Goal: Information Seeking & Learning: Check status

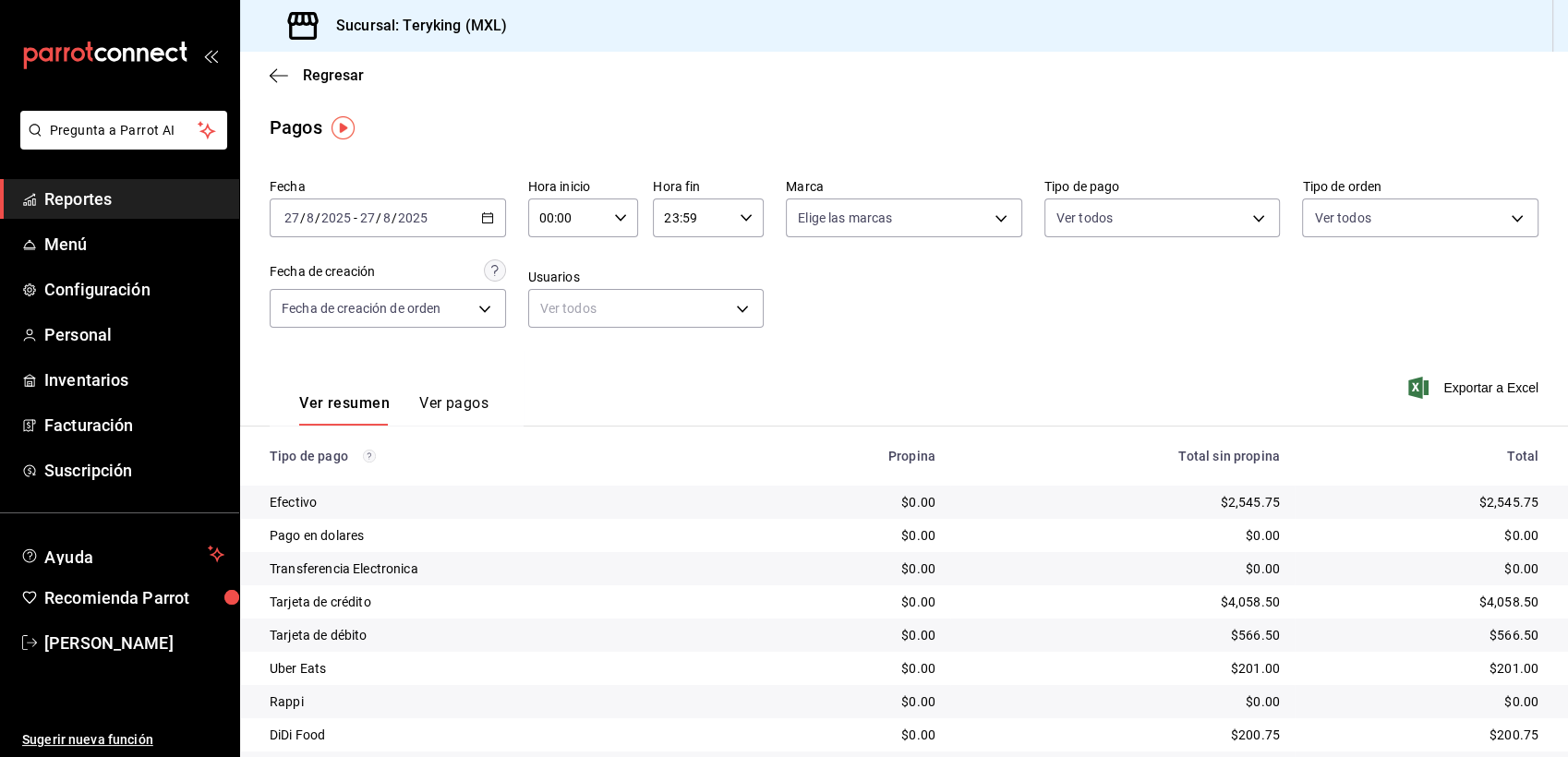
click at [74, 200] on span "Reportes" at bounding box center [134, 199] width 180 height 25
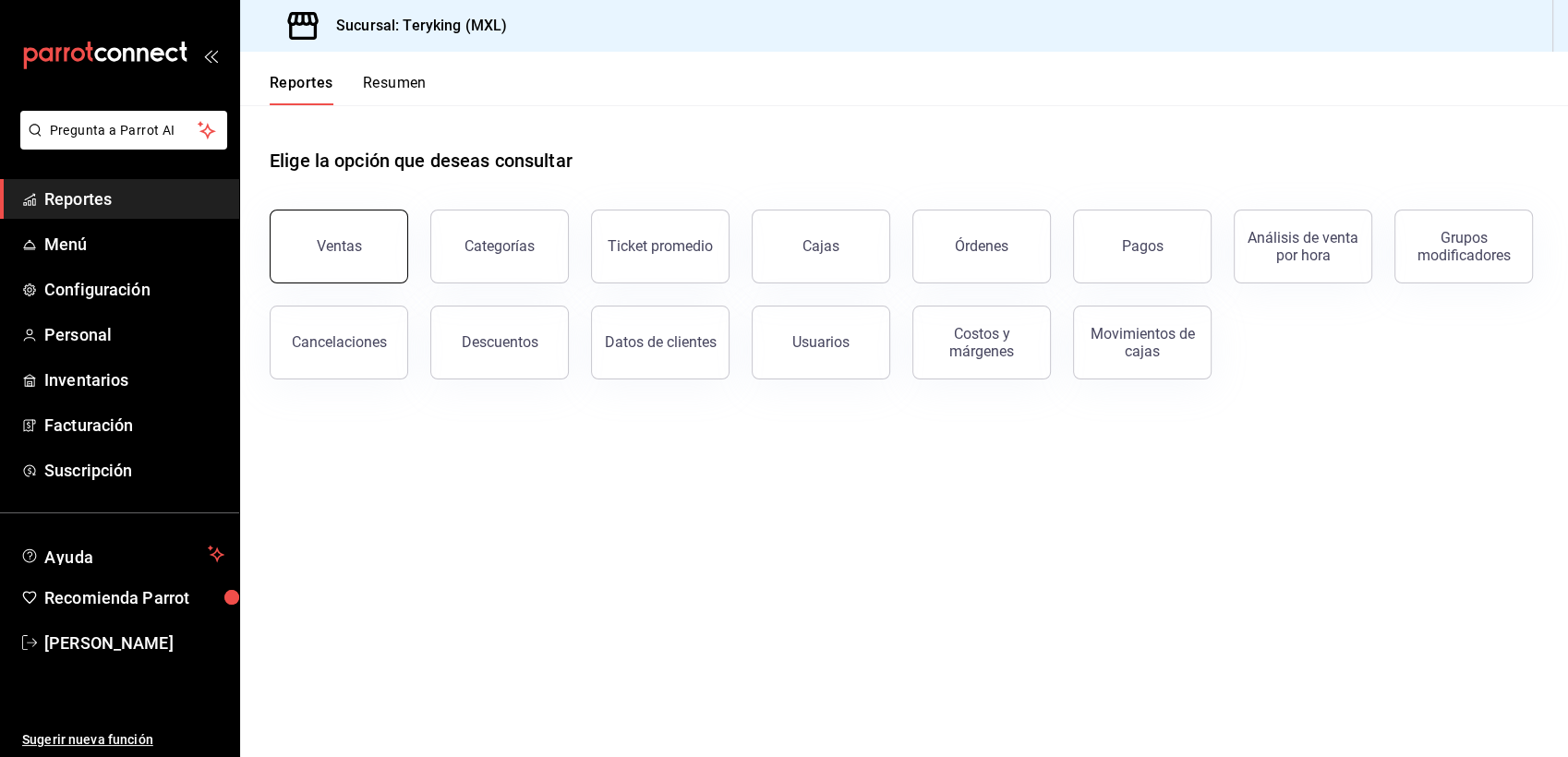
click at [342, 255] on button "Ventas" at bounding box center [339, 247] width 139 height 74
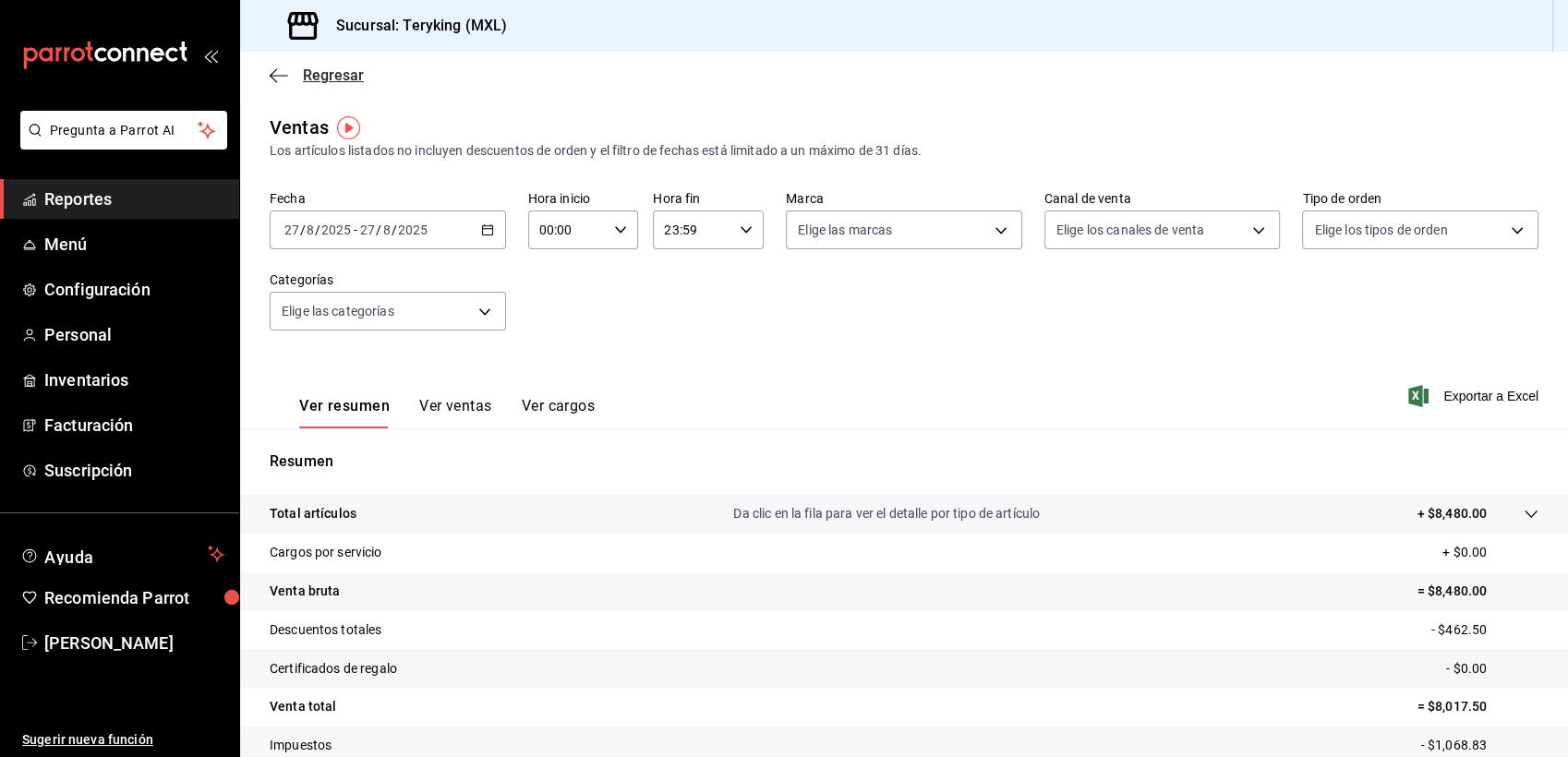
click at [347, 78] on span "Regresar" at bounding box center [334, 75] width 61 height 18
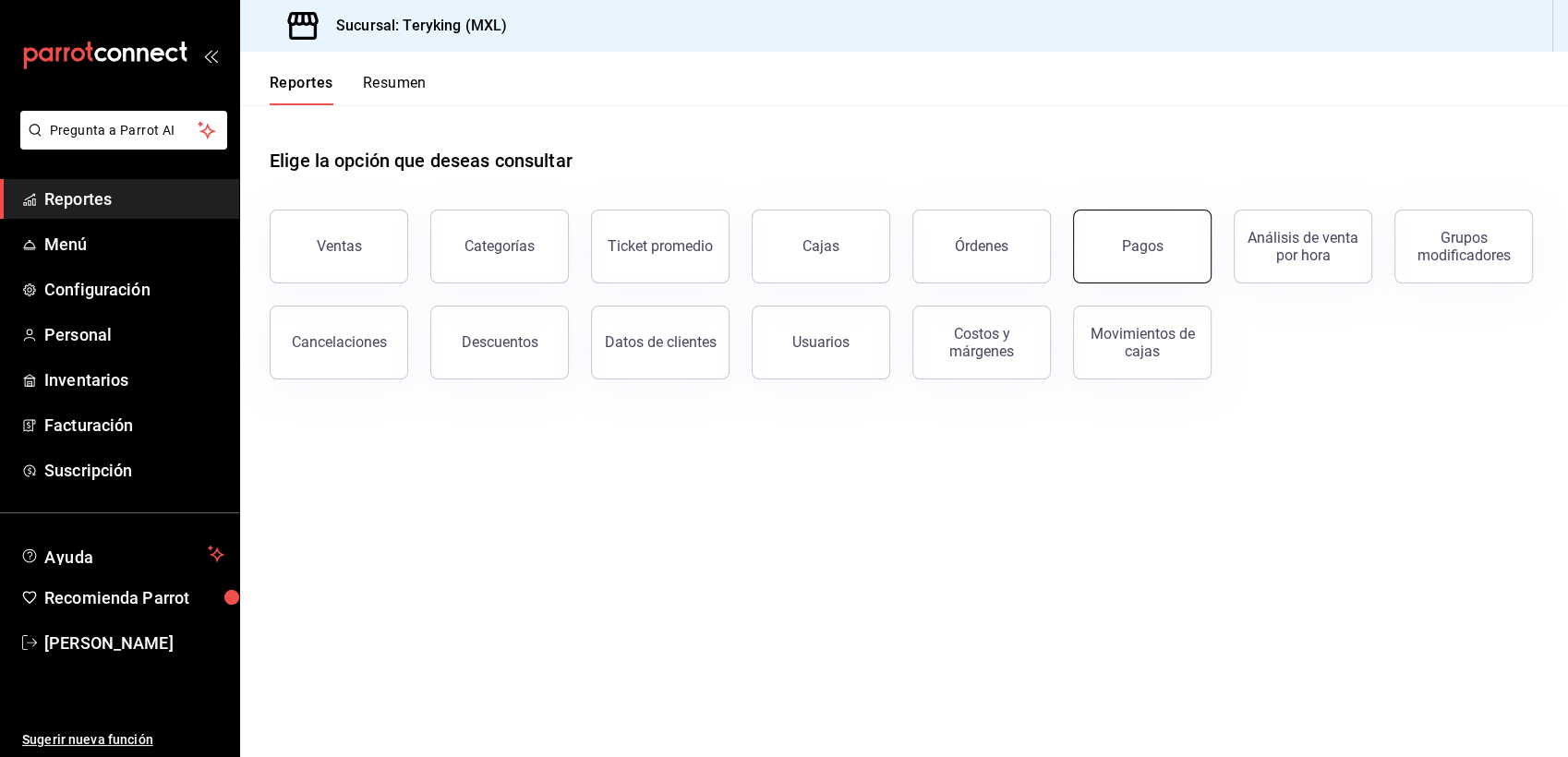
click at [1139, 244] on div "Pagos" at bounding box center [1142, 246] width 42 height 18
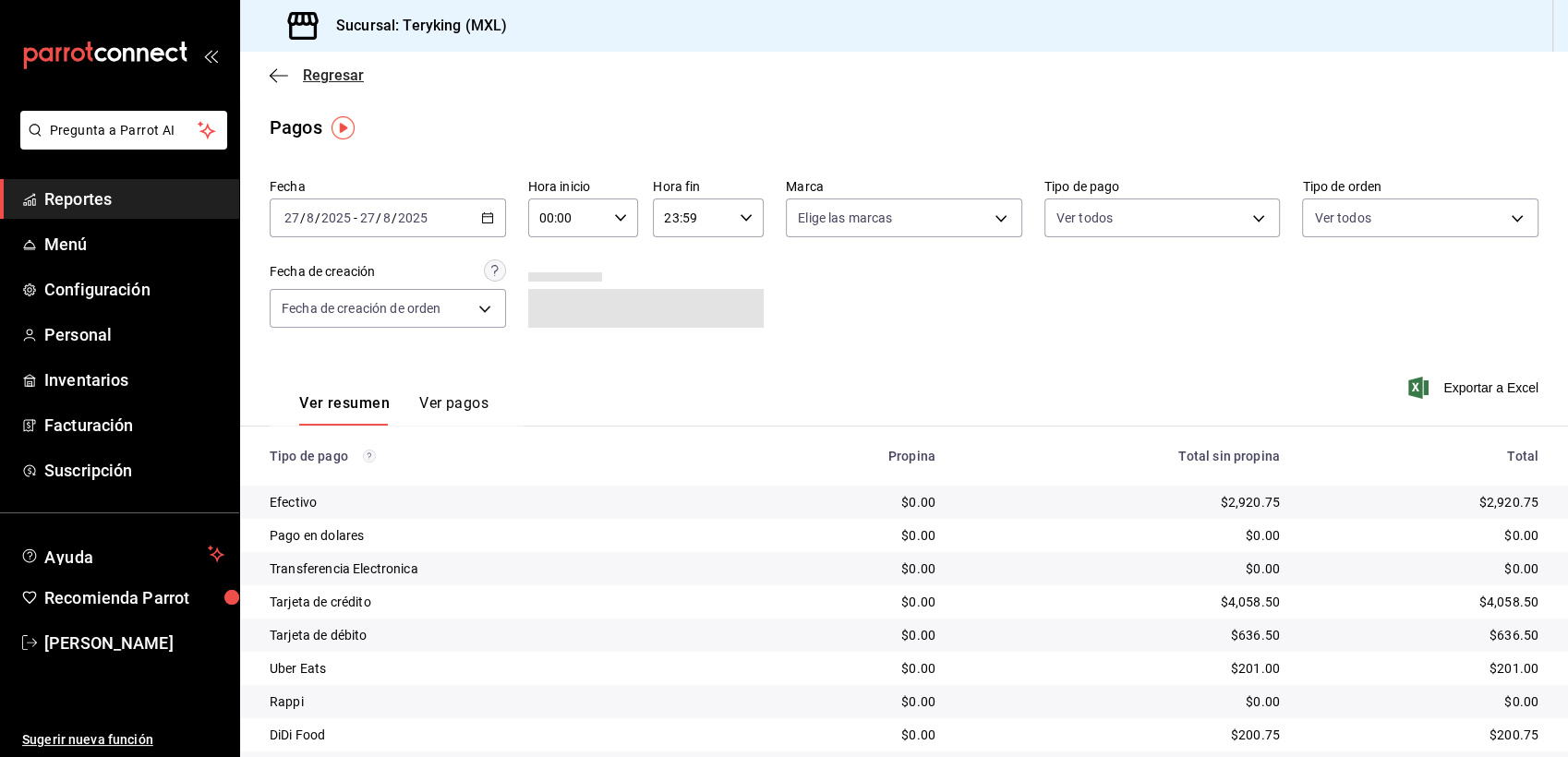
click at [334, 67] on span "Regresar" at bounding box center [334, 75] width 61 height 18
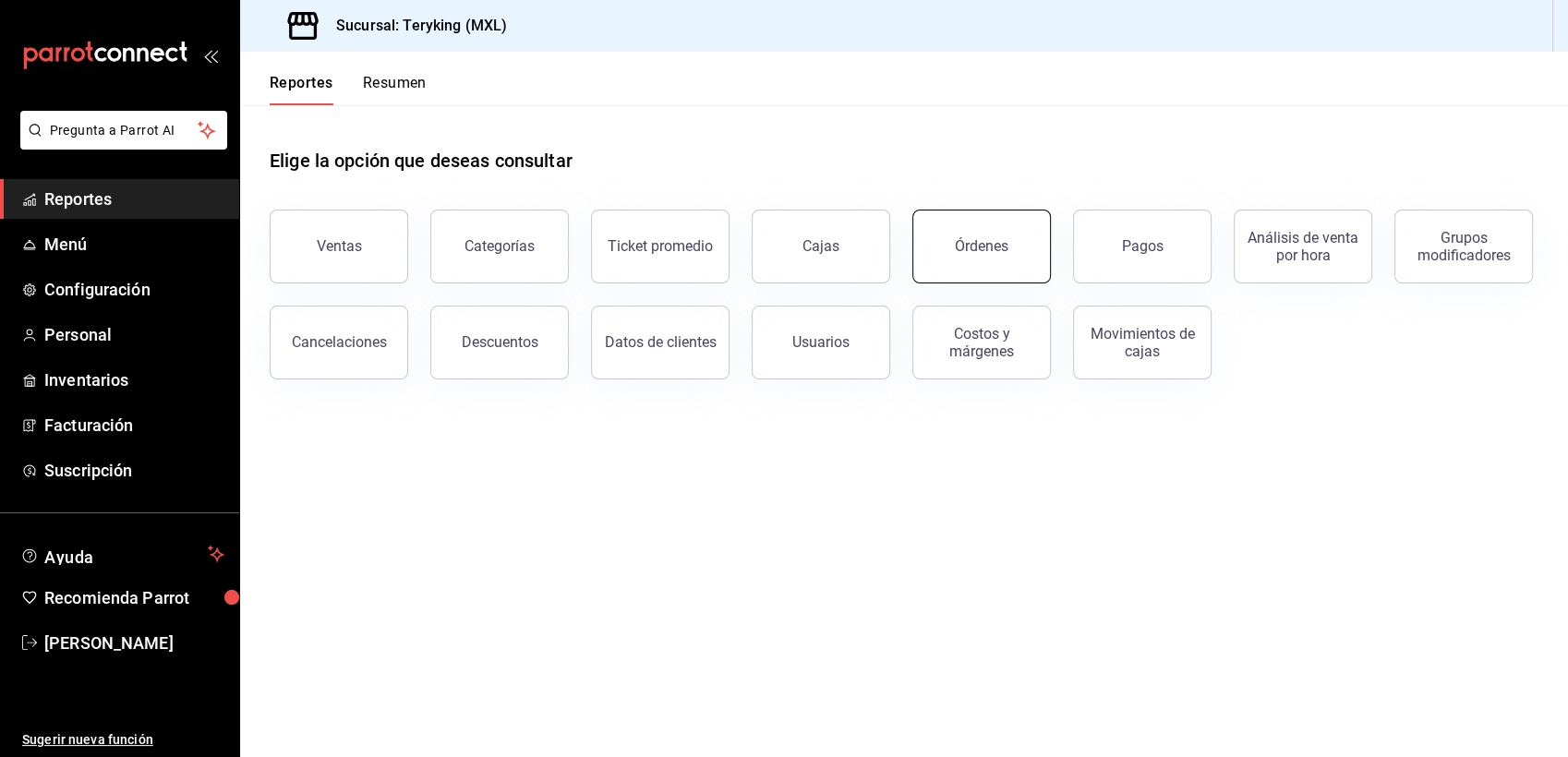
click at [1007, 263] on button "Órdenes" at bounding box center [982, 247] width 139 height 74
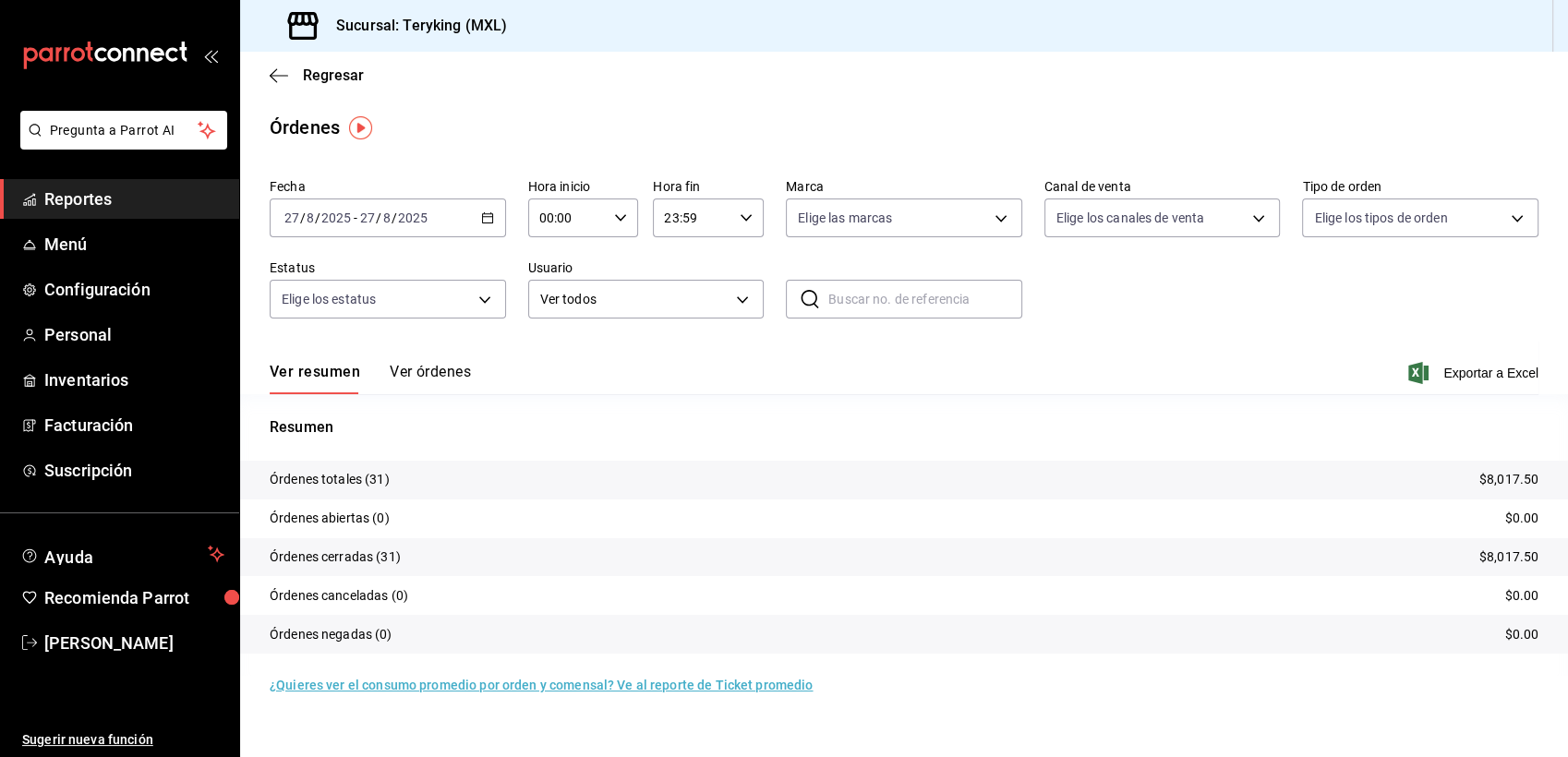
click at [445, 374] on button "Ver órdenes" at bounding box center [430, 379] width 81 height 31
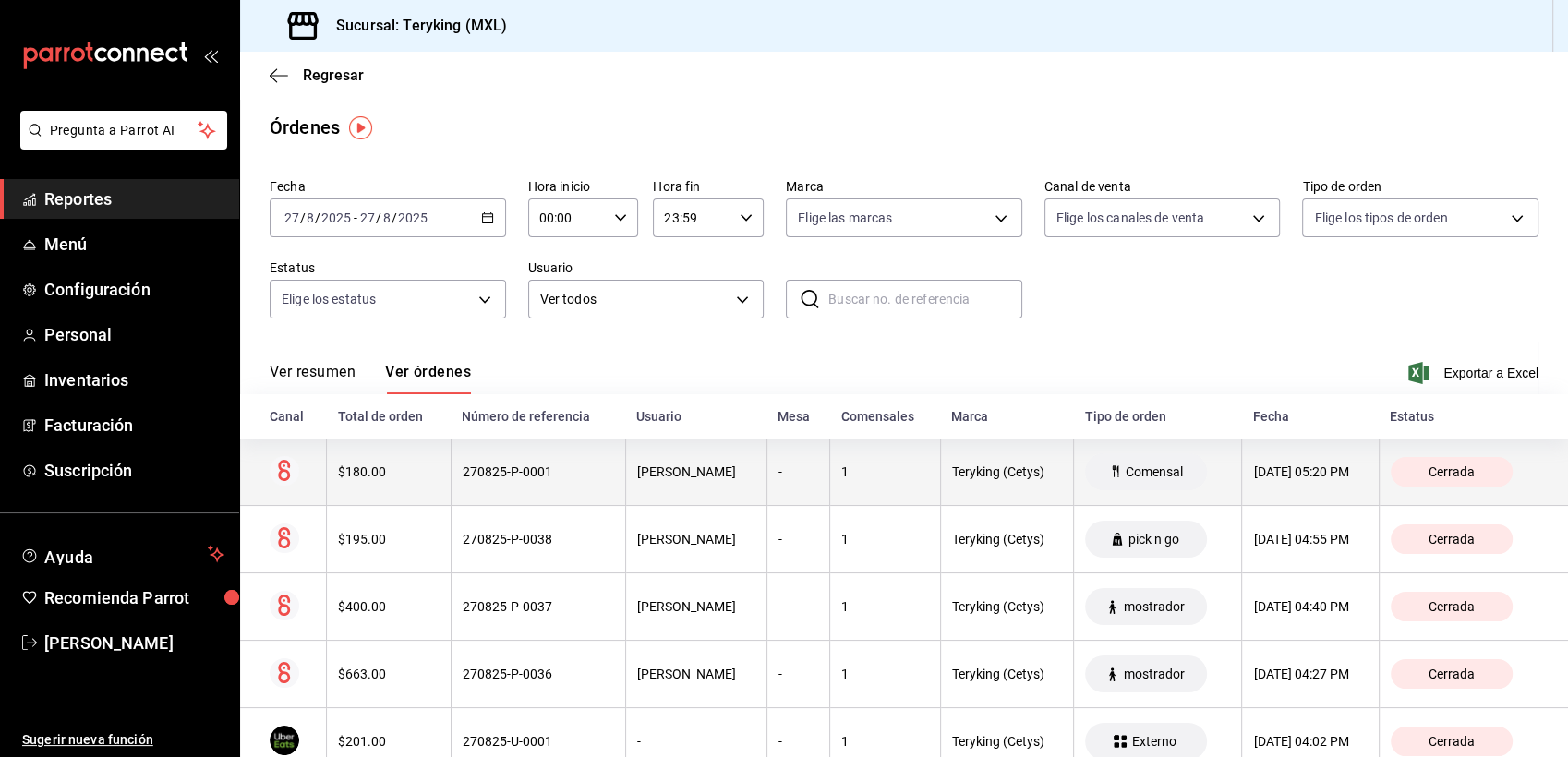
click at [539, 474] on div "270825-P-0001" at bounding box center [538, 471] width 152 height 15
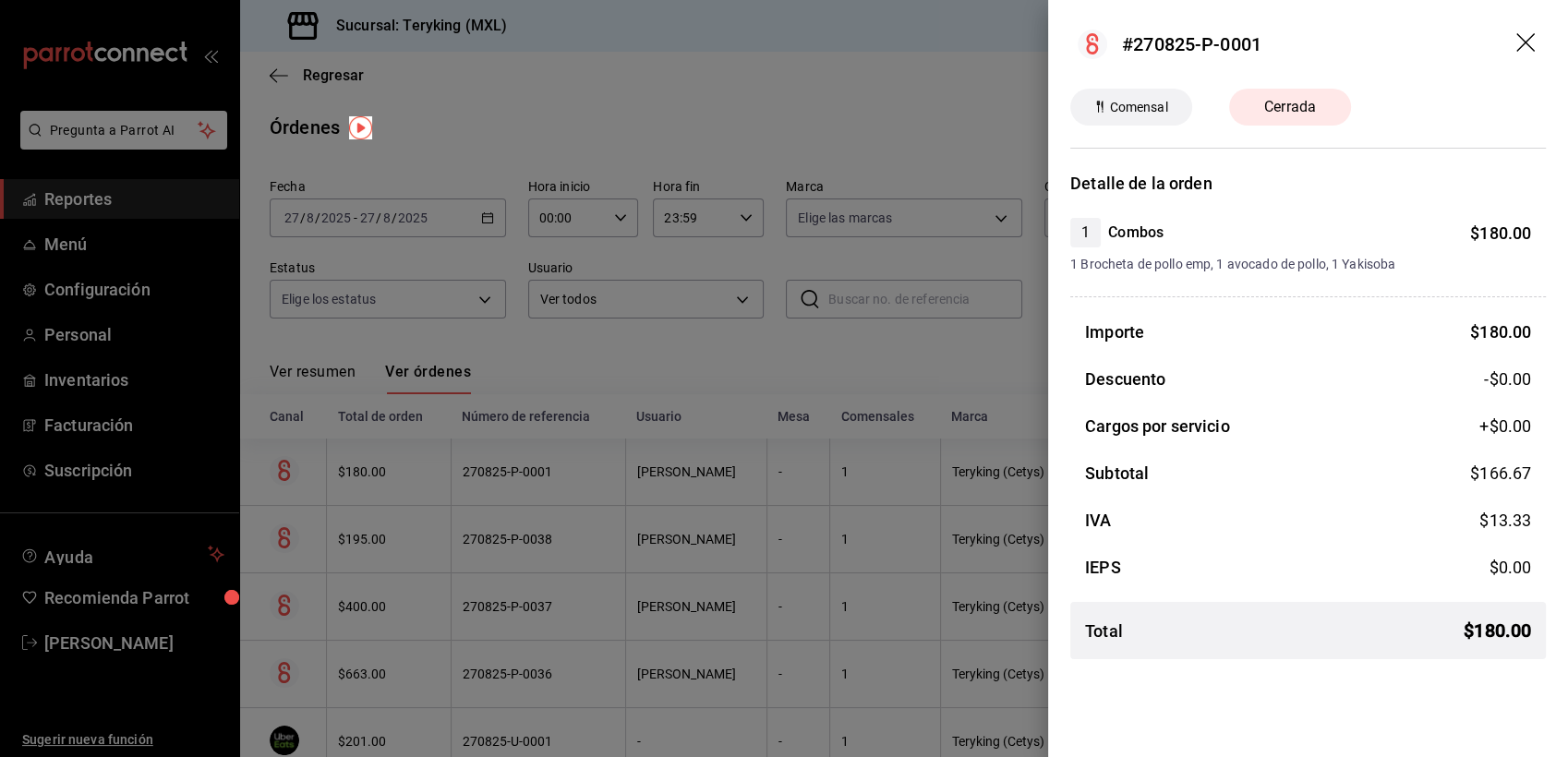
click at [823, 123] on div at bounding box center [784, 378] width 1568 height 757
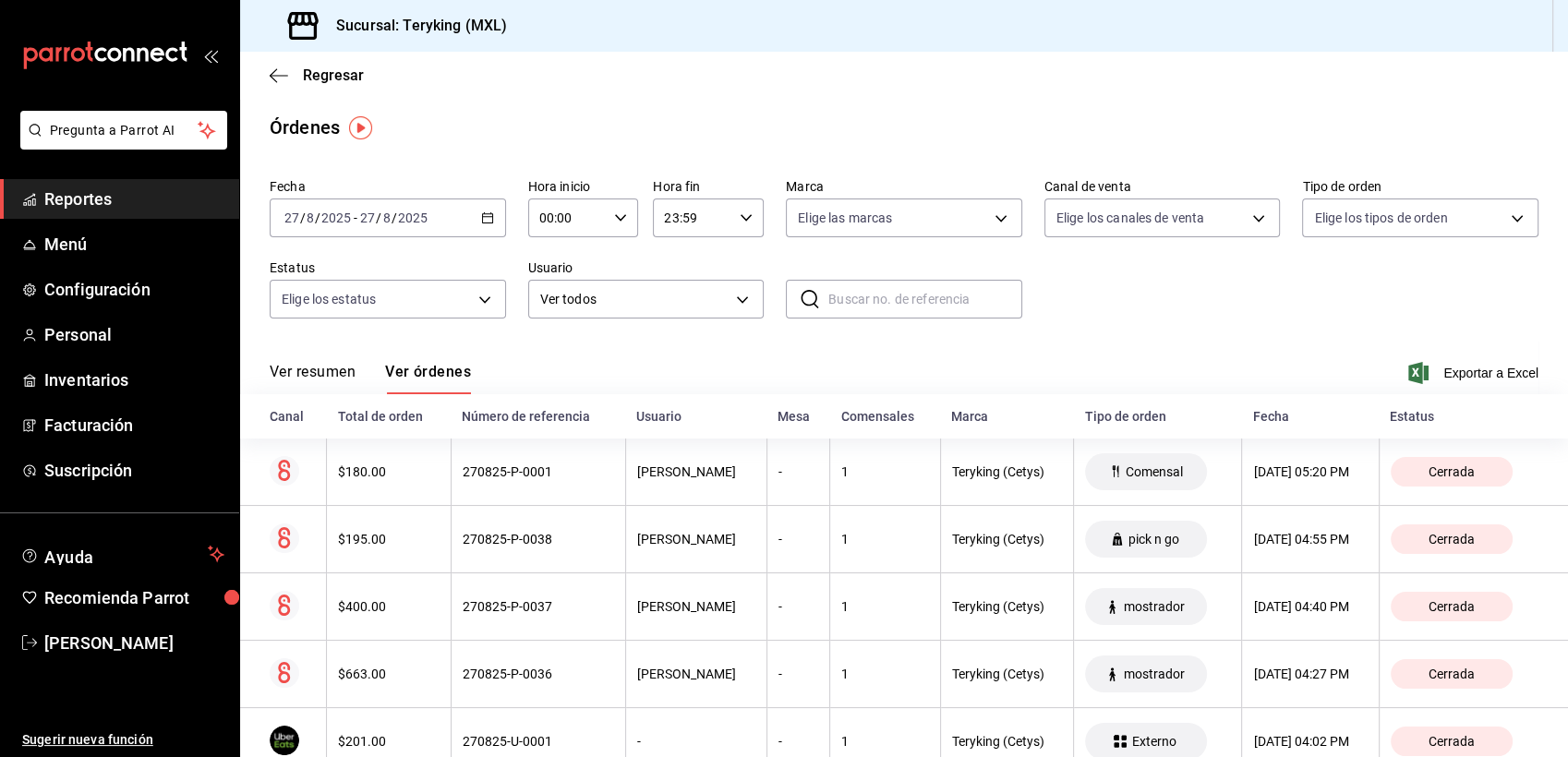
click at [84, 198] on span "Reportes" at bounding box center [134, 199] width 180 height 25
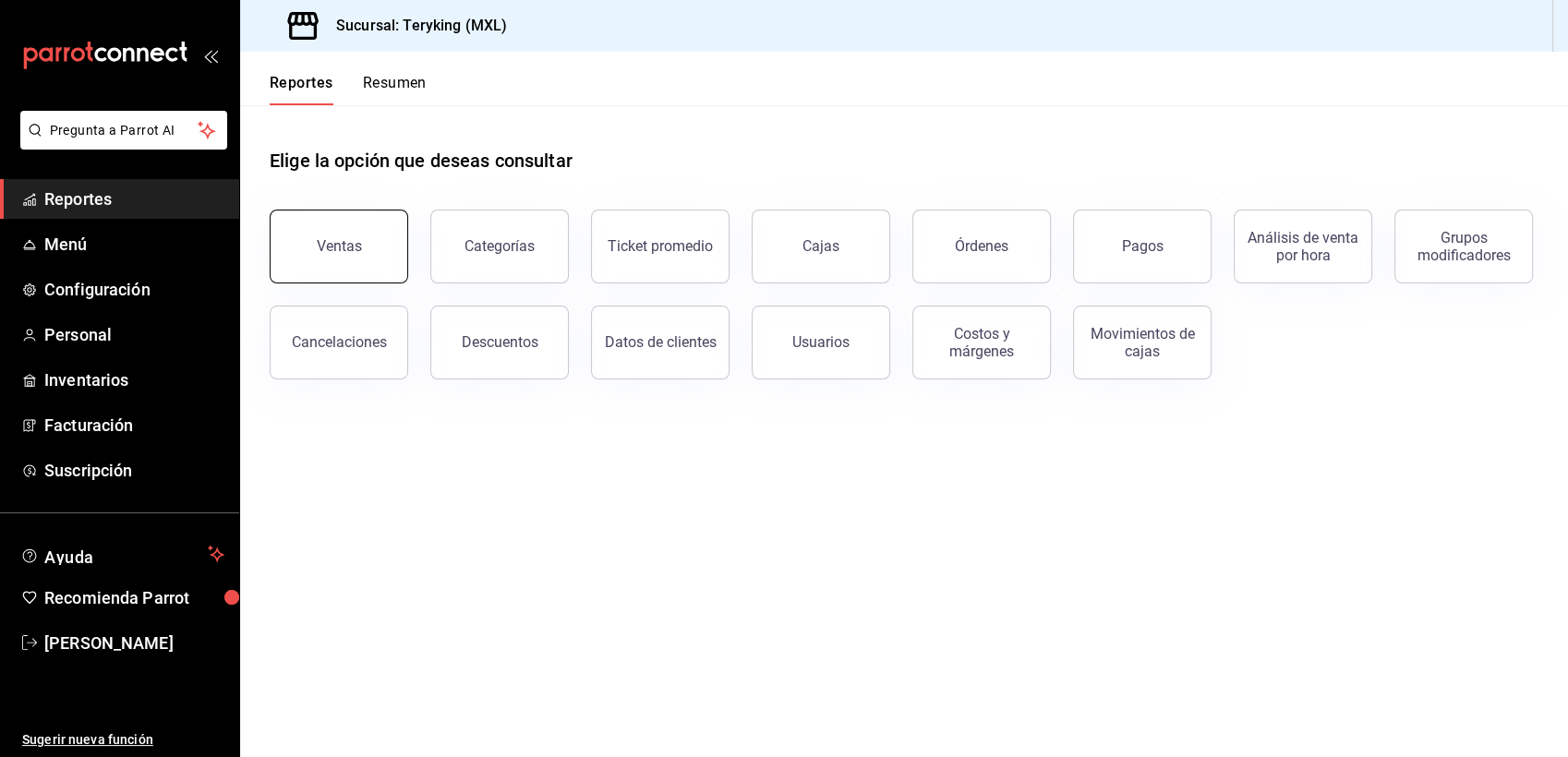
click at [325, 236] on button "Ventas" at bounding box center [339, 247] width 139 height 74
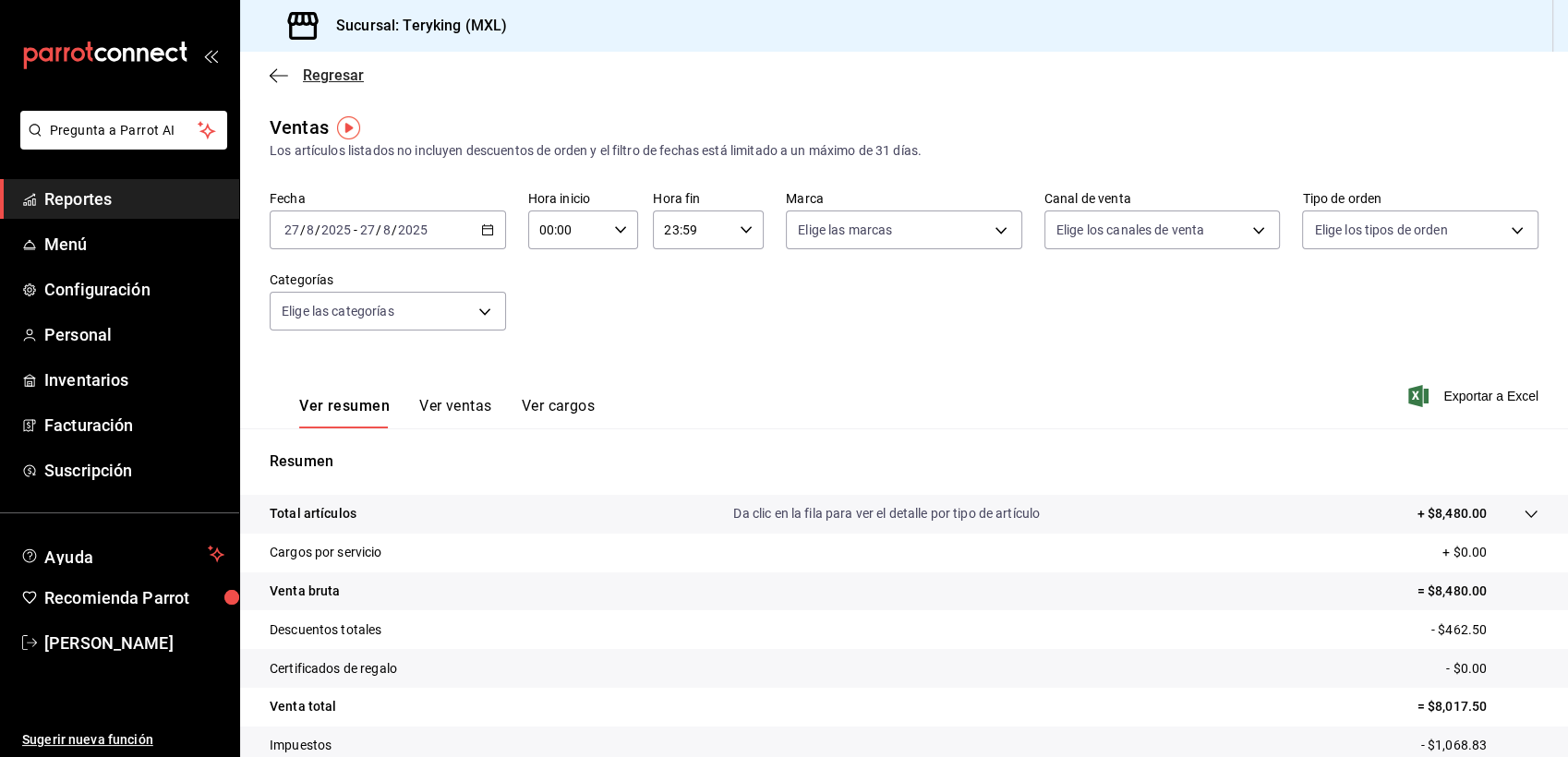
click at [353, 72] on span "Regresar" at bounding box center [334, 75] width 61 height 18
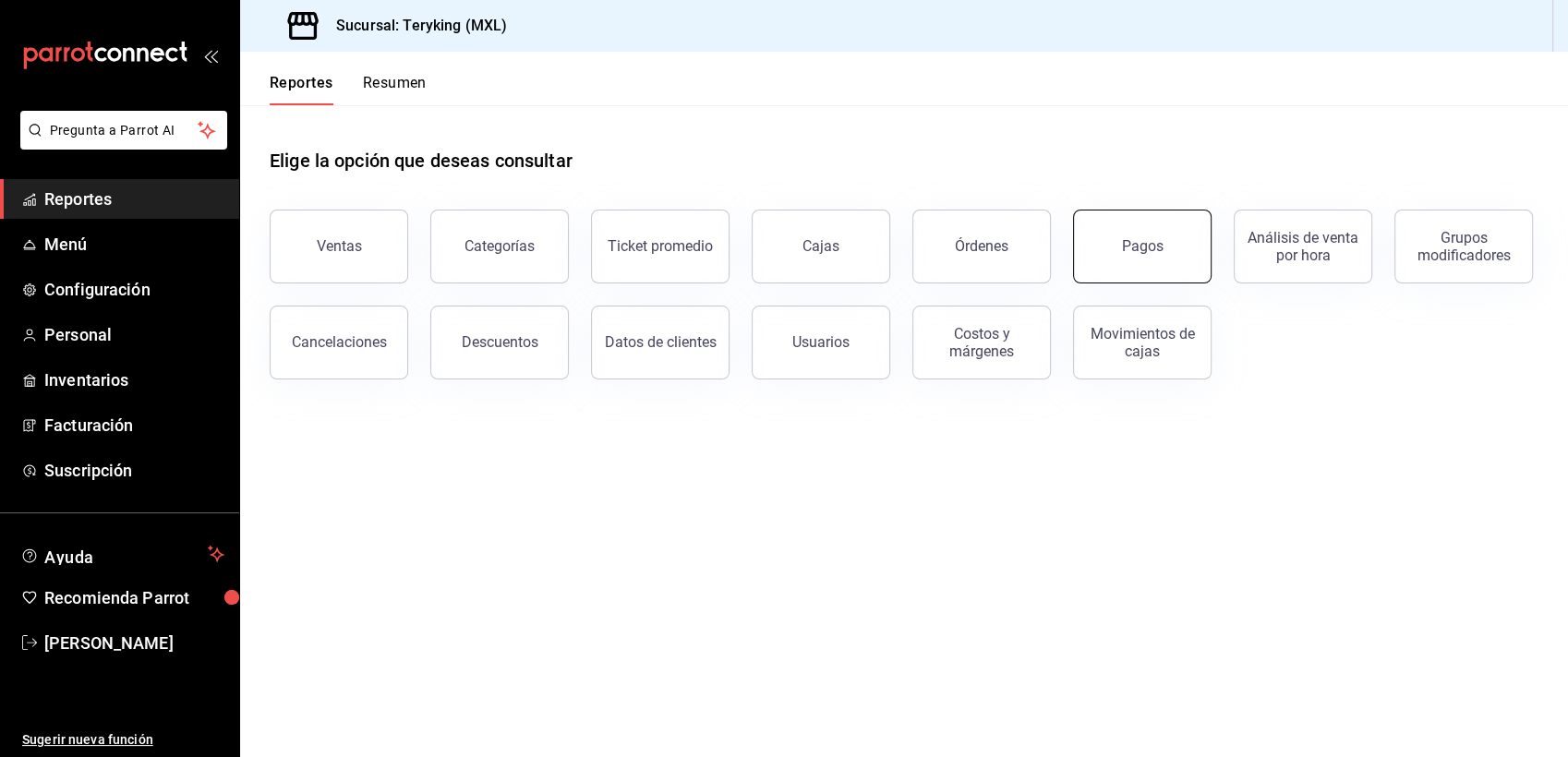
click at [1140, 239] on div "Pagos" at bounding box center [1142, 246] width 42 height 18
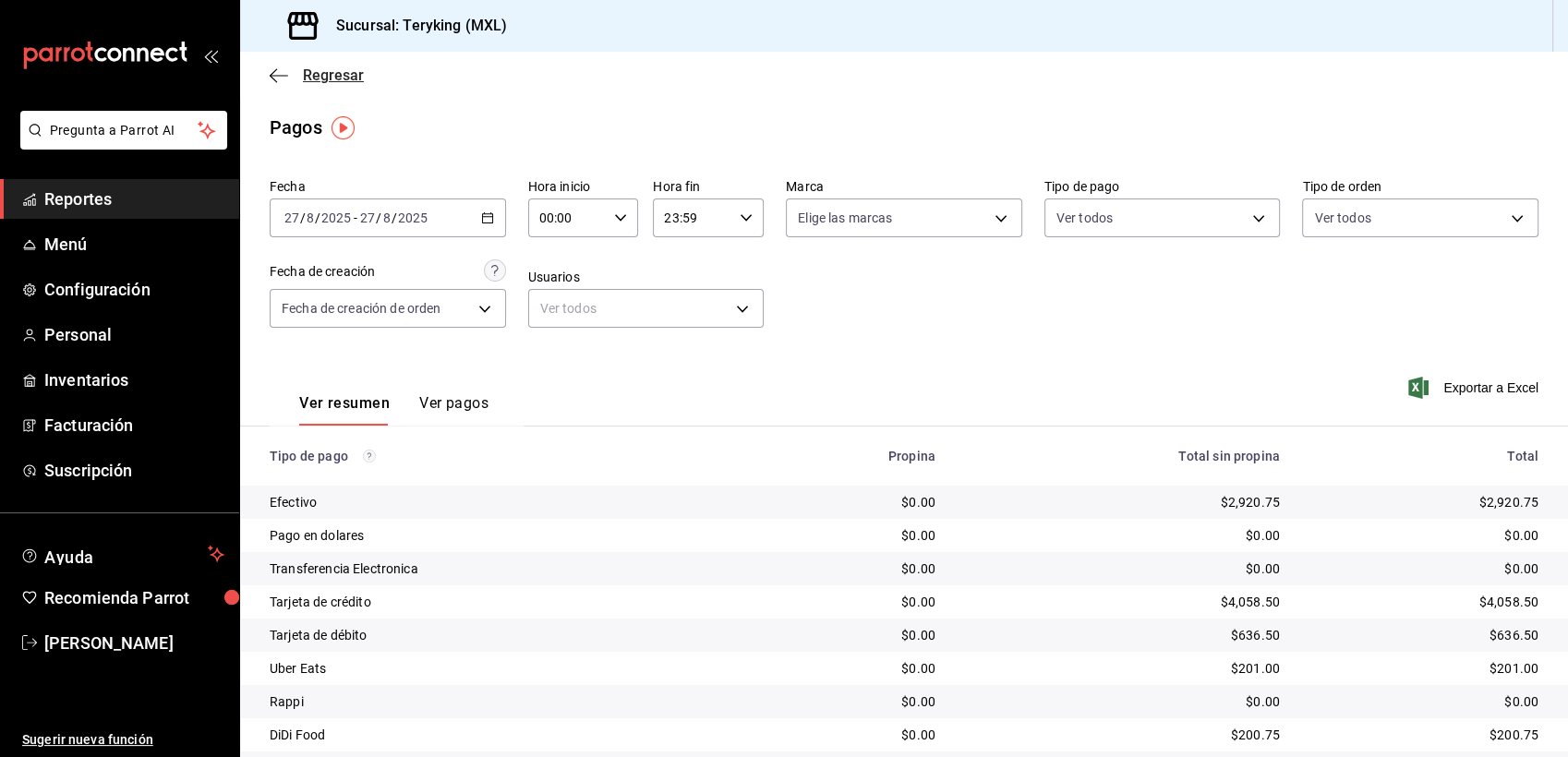
click at [334, 79] on span "Regresar" at bounding box center [334, 75] width 61 height 18
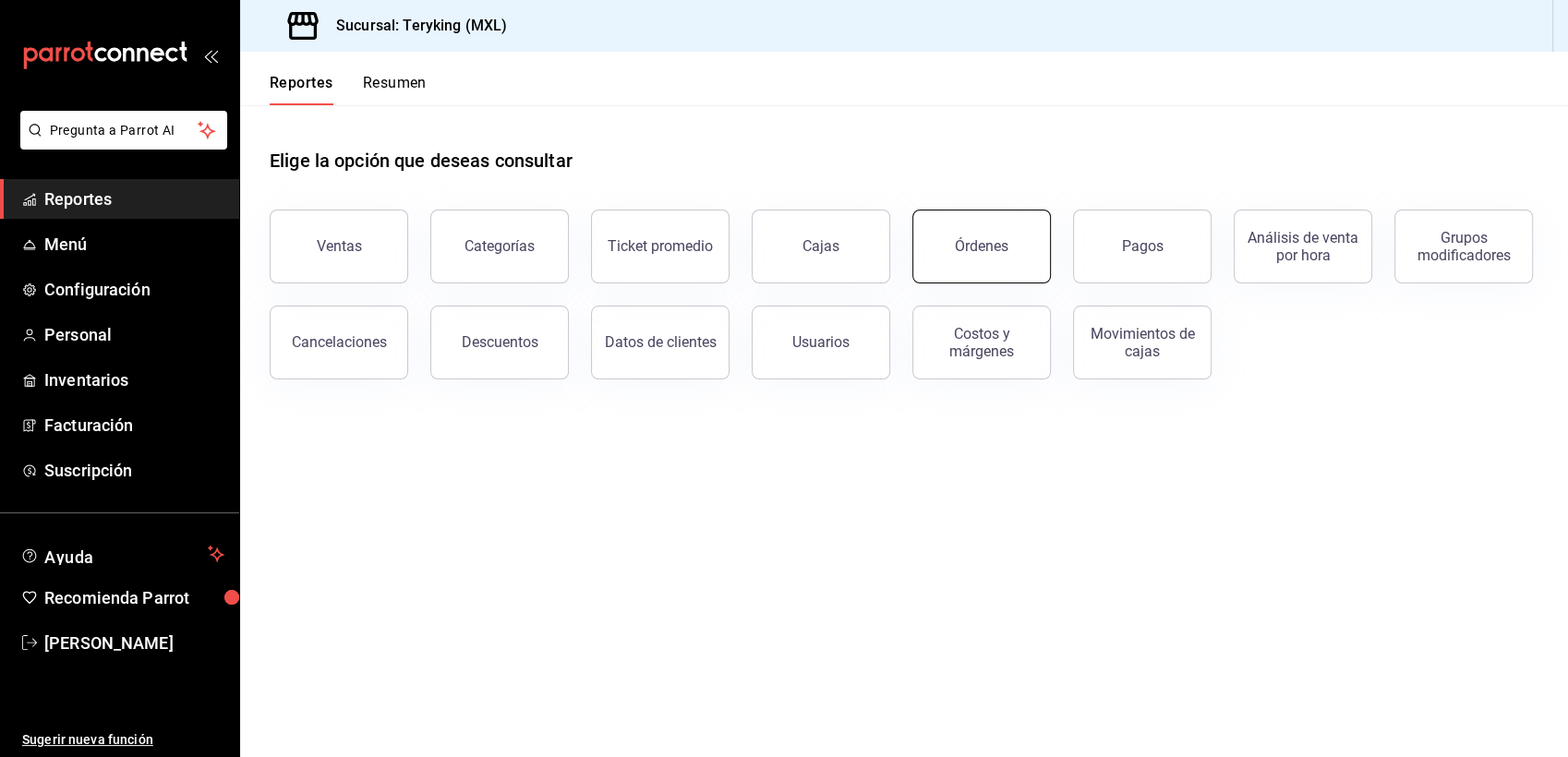
click at [969, 221] on button "Órdenes" at bounding box center [982, 247] width 139 height 74
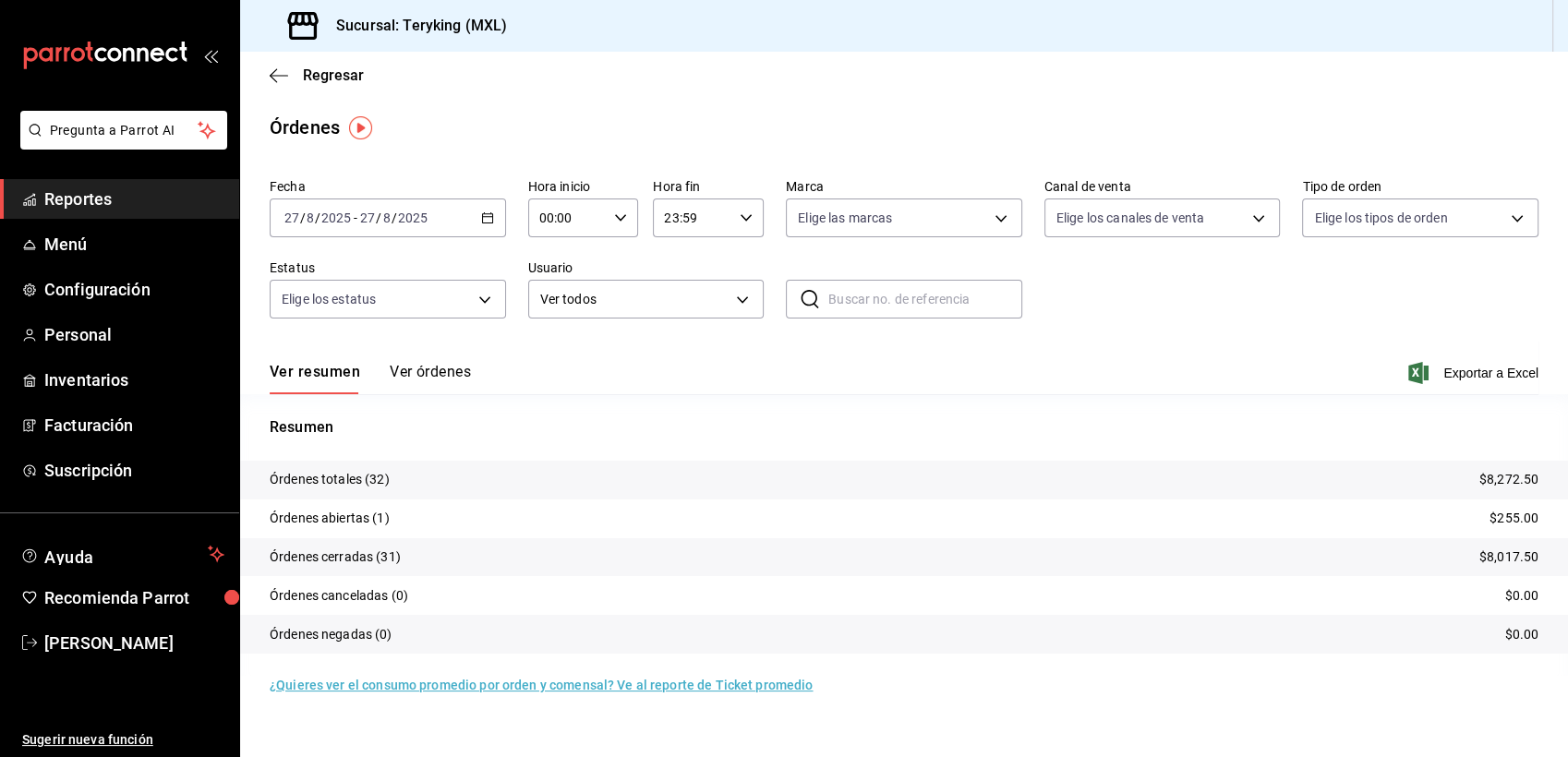
click at [435, 392] on button "Ver órdenes" at bounding box center [430, 379] width 81 height 31
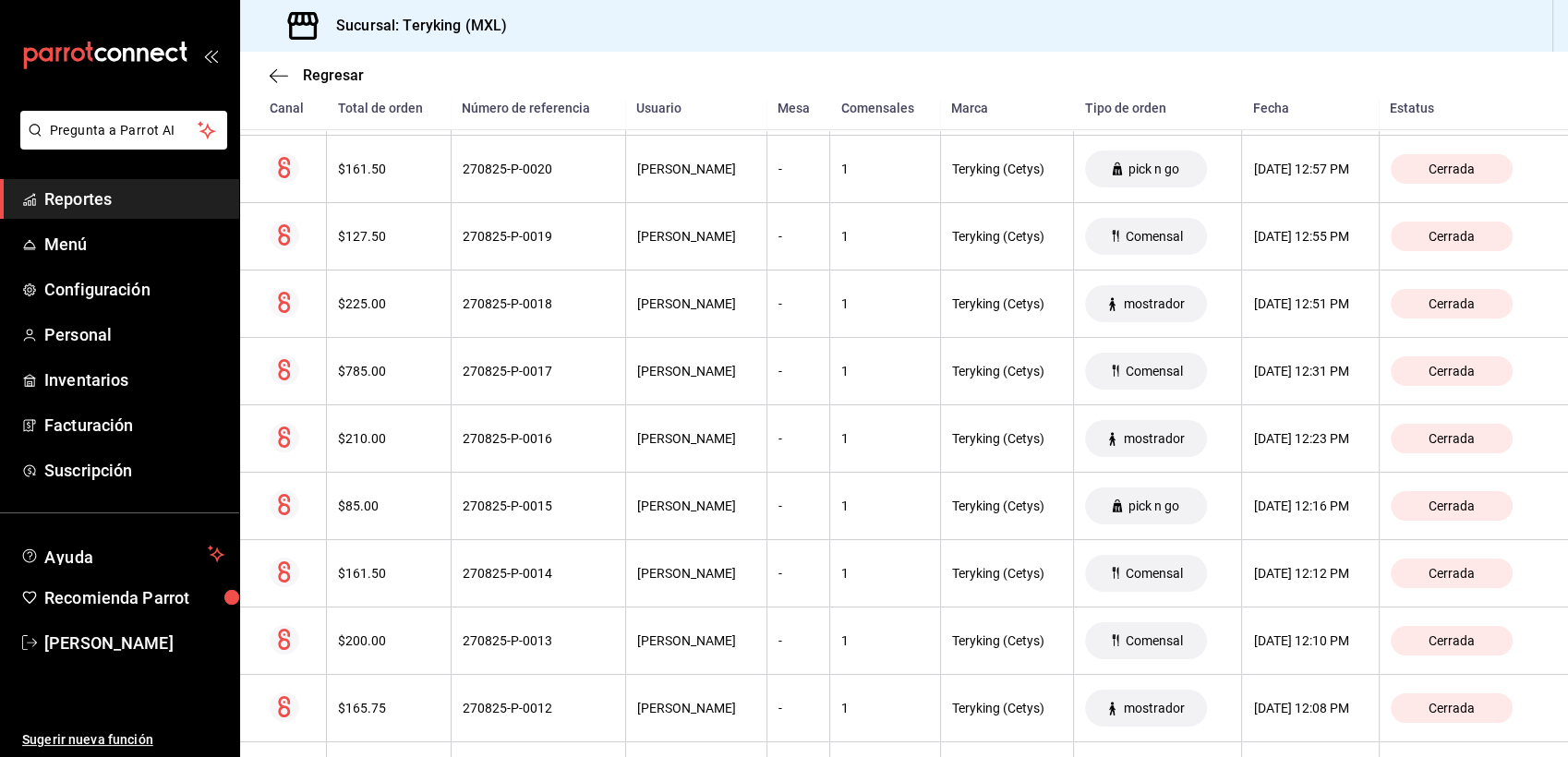
scroll to position [1906, 0]
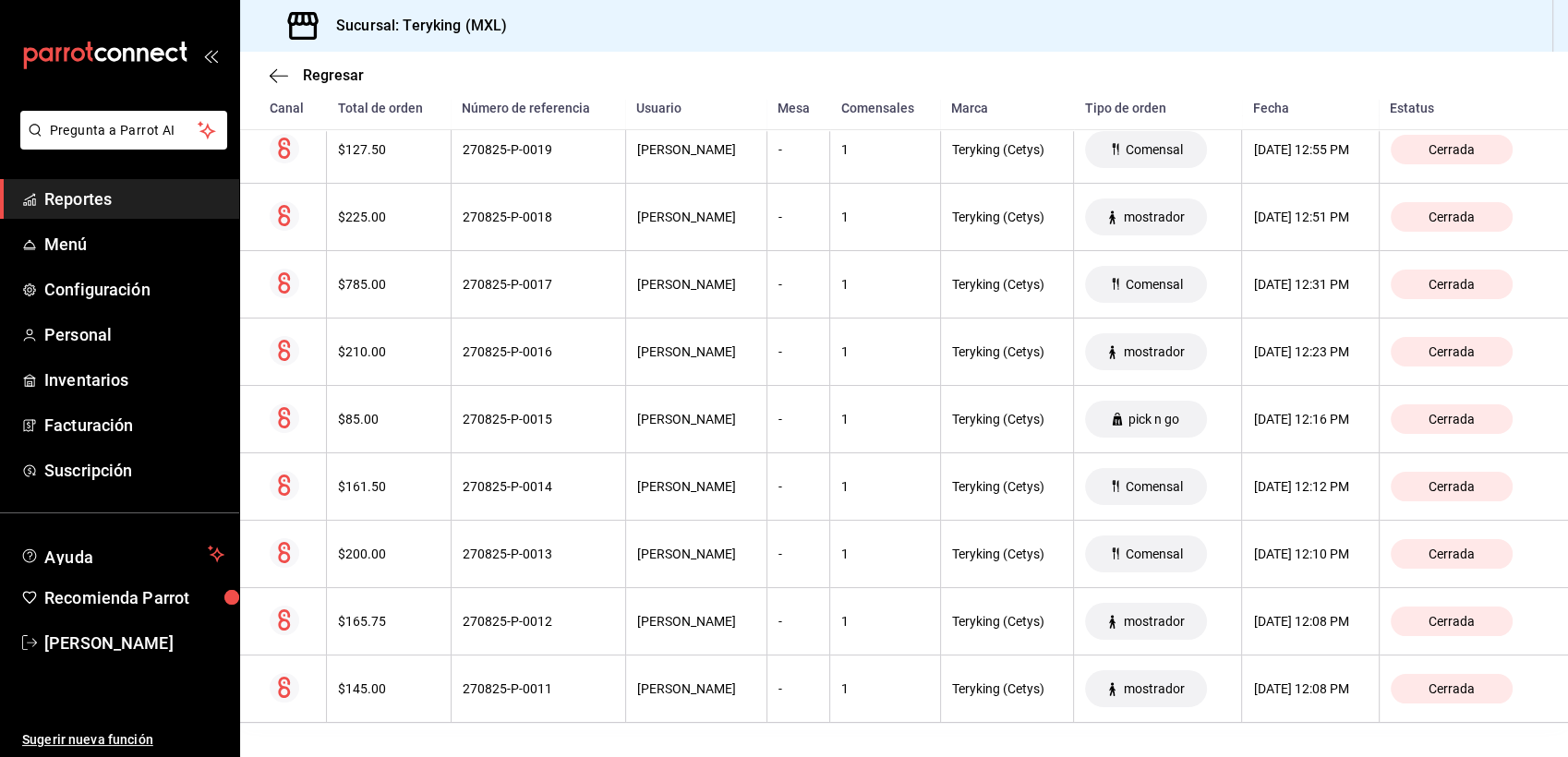
click at [83, 196] on span "Reportes" at bounding box center [134, 199] width 180 height 25
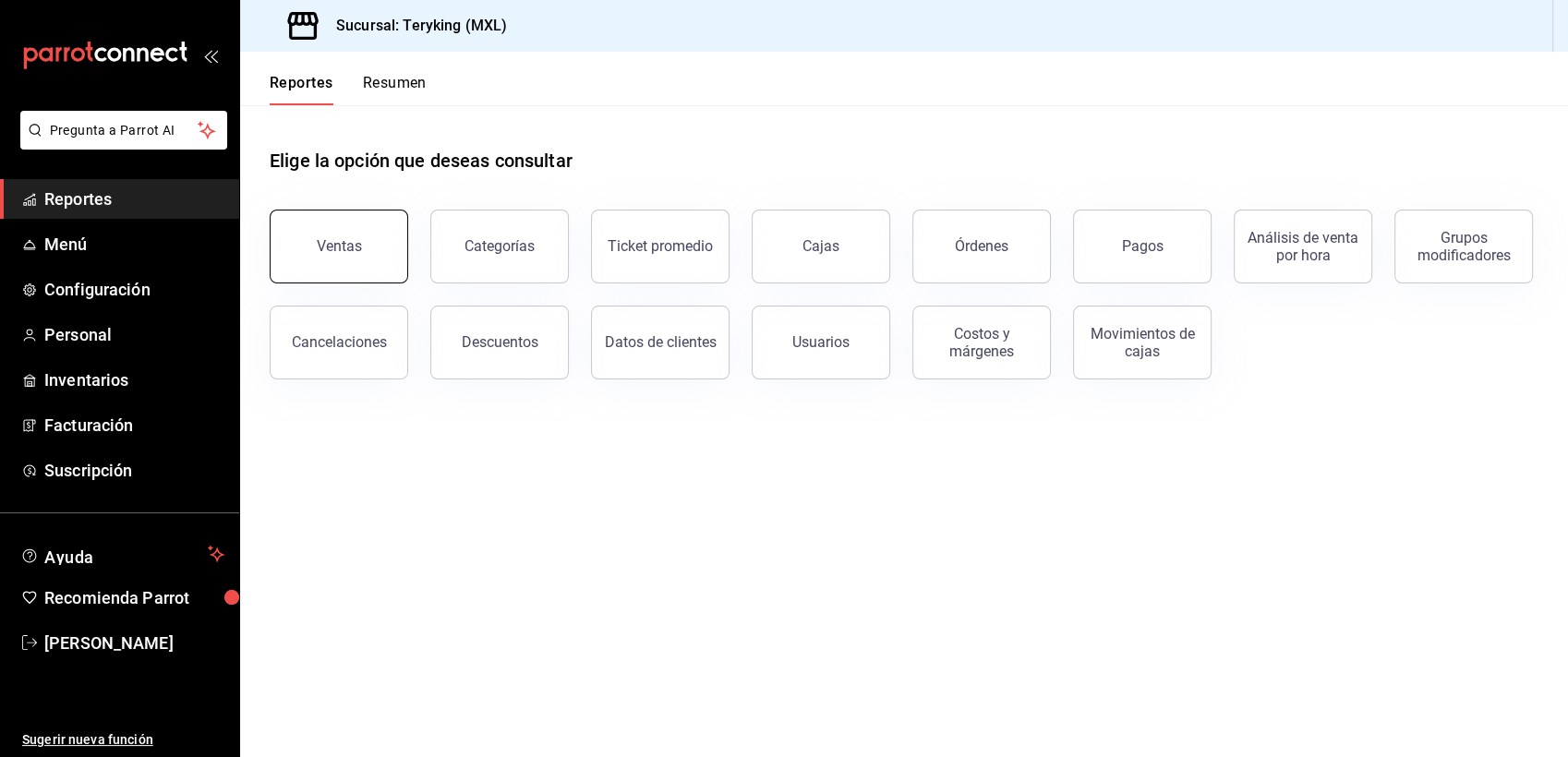
click at [334, 252] on div "Ventas" at bounding box center [339, 246] width 45 height 18
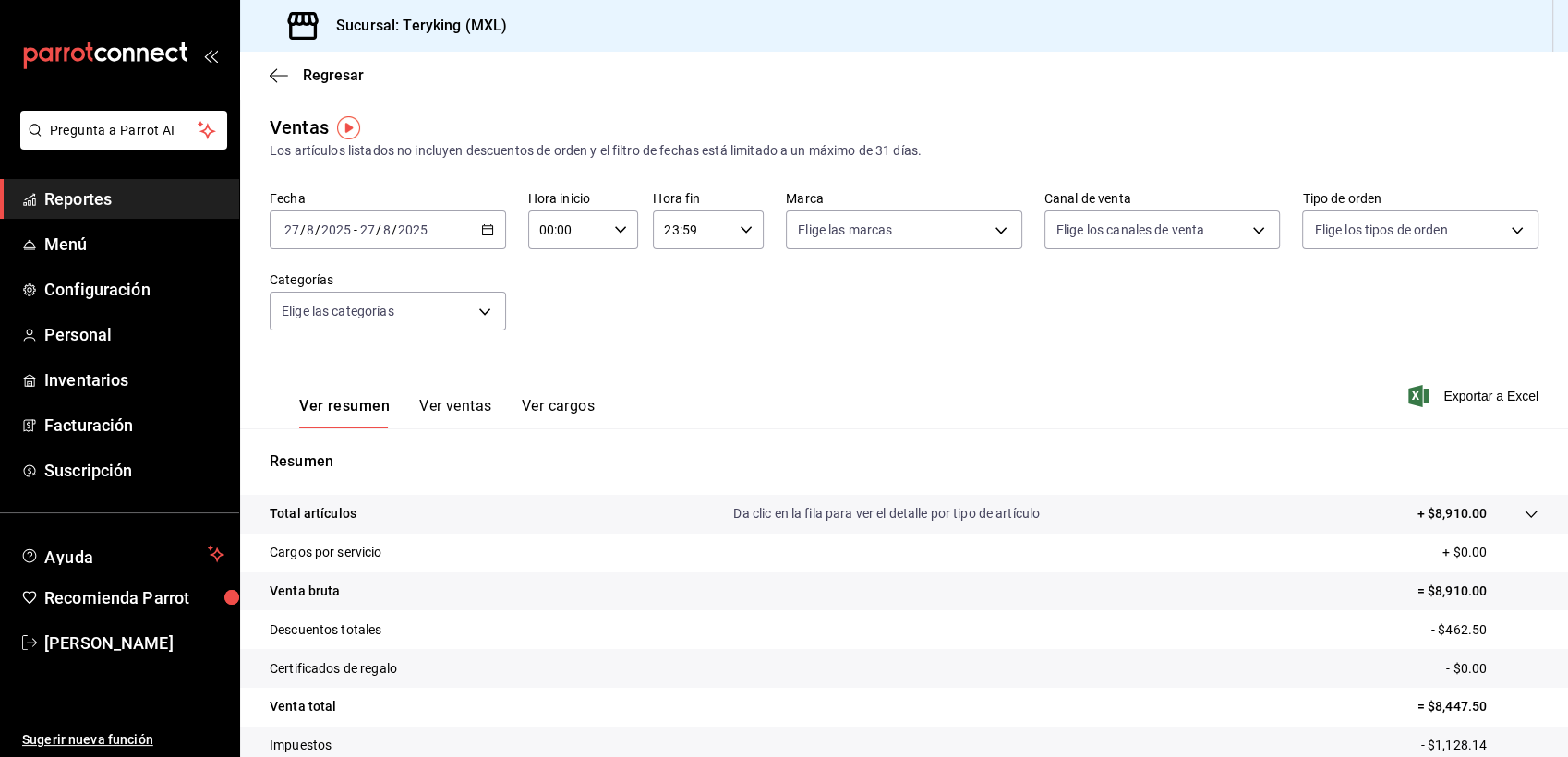
click at [79, 201] on span "Reportes" at bounding box center [134, 199] width 180 height 25
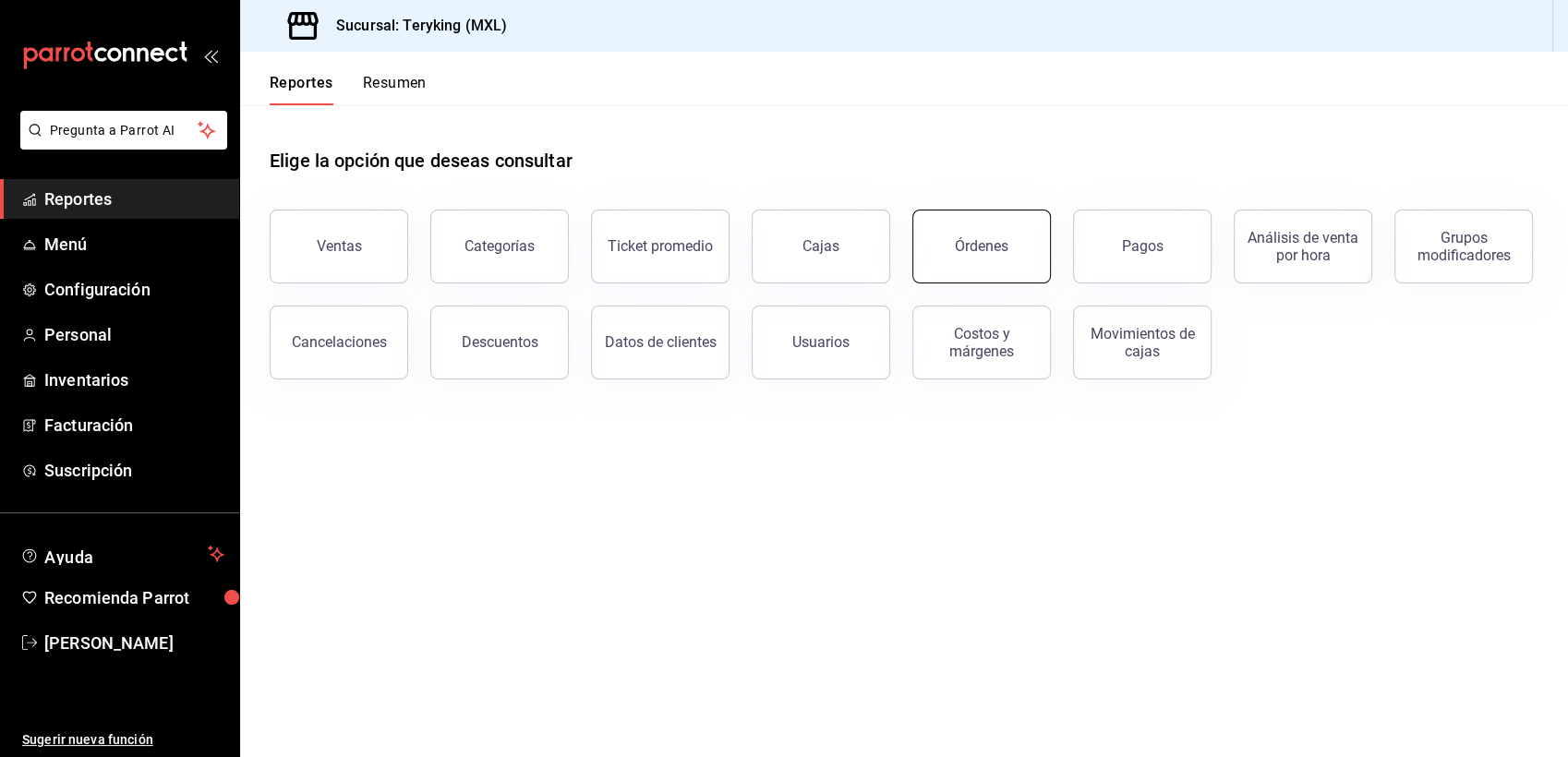
click at [964, 252] on div "Órdenes" at bounding box center [982, 246] width 54 height 18
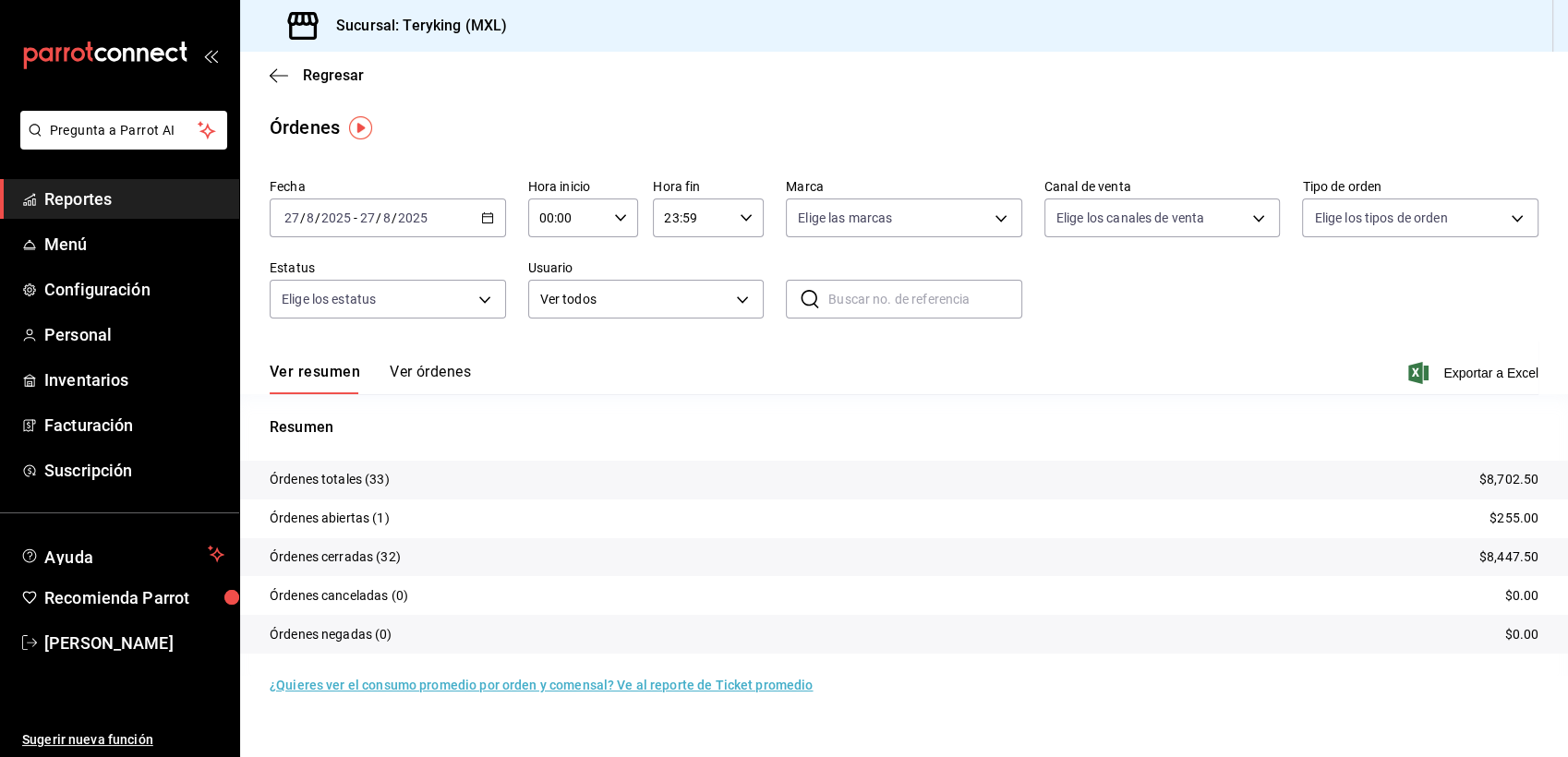
click at [80, 207] on span "Reportes" at bounding box center [134, 199] width 180 height 25
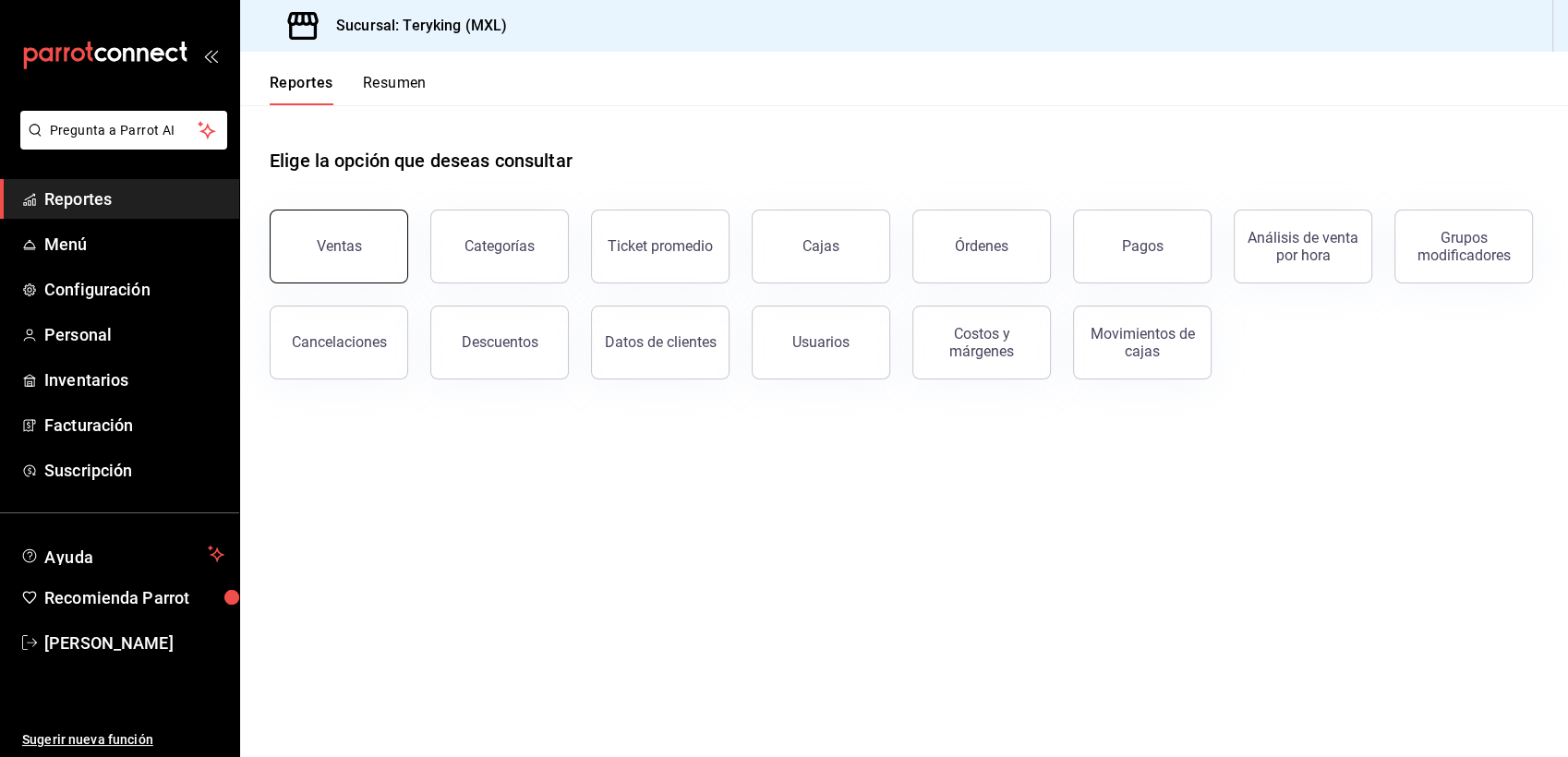
click at [334, 240] on div "Ventas" at bounding box center [339, 246] width 45 height 18
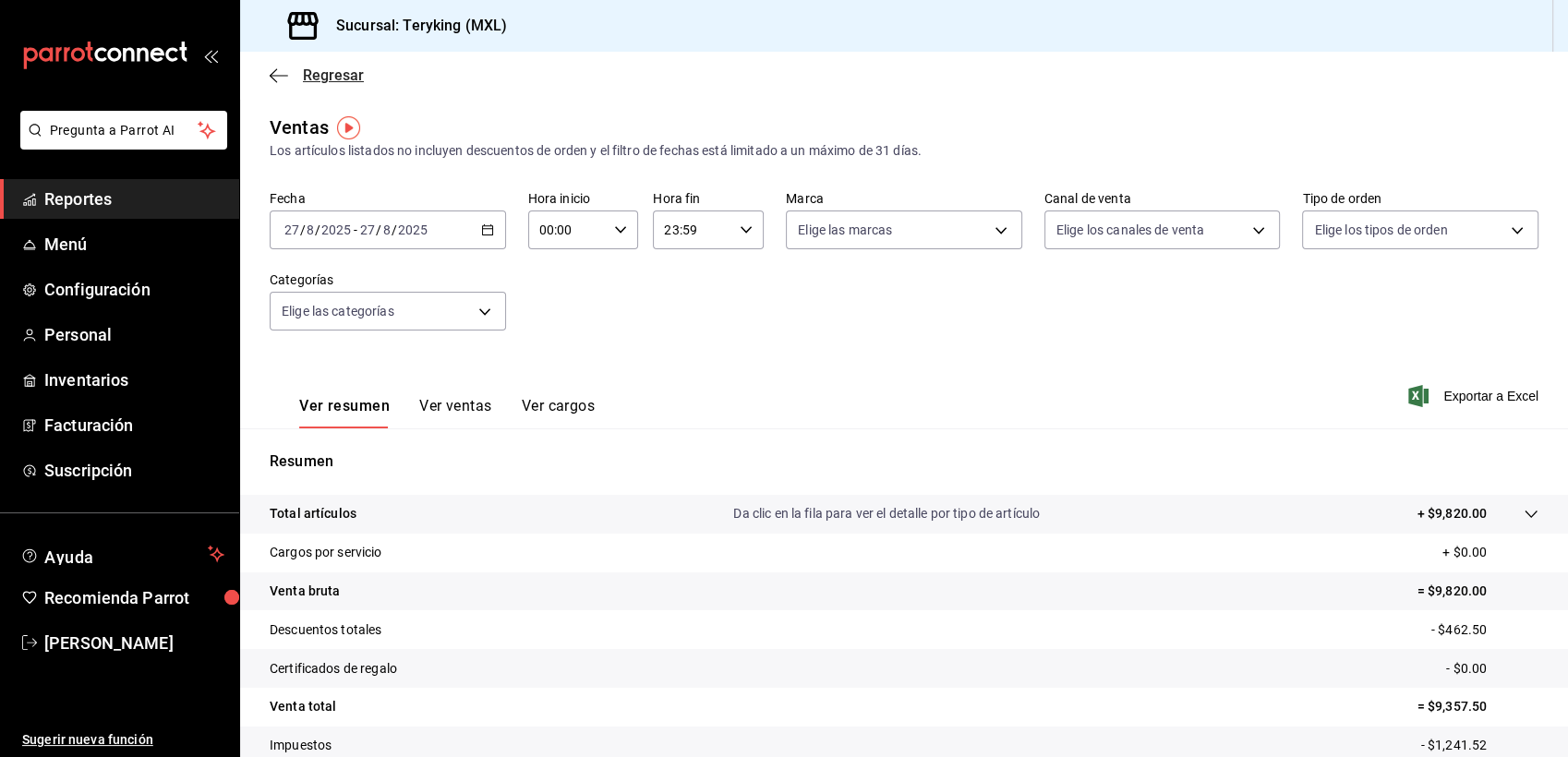
click at [351, 67] on span "Regresar" at bounding box center [334, 75] width 61 height 18
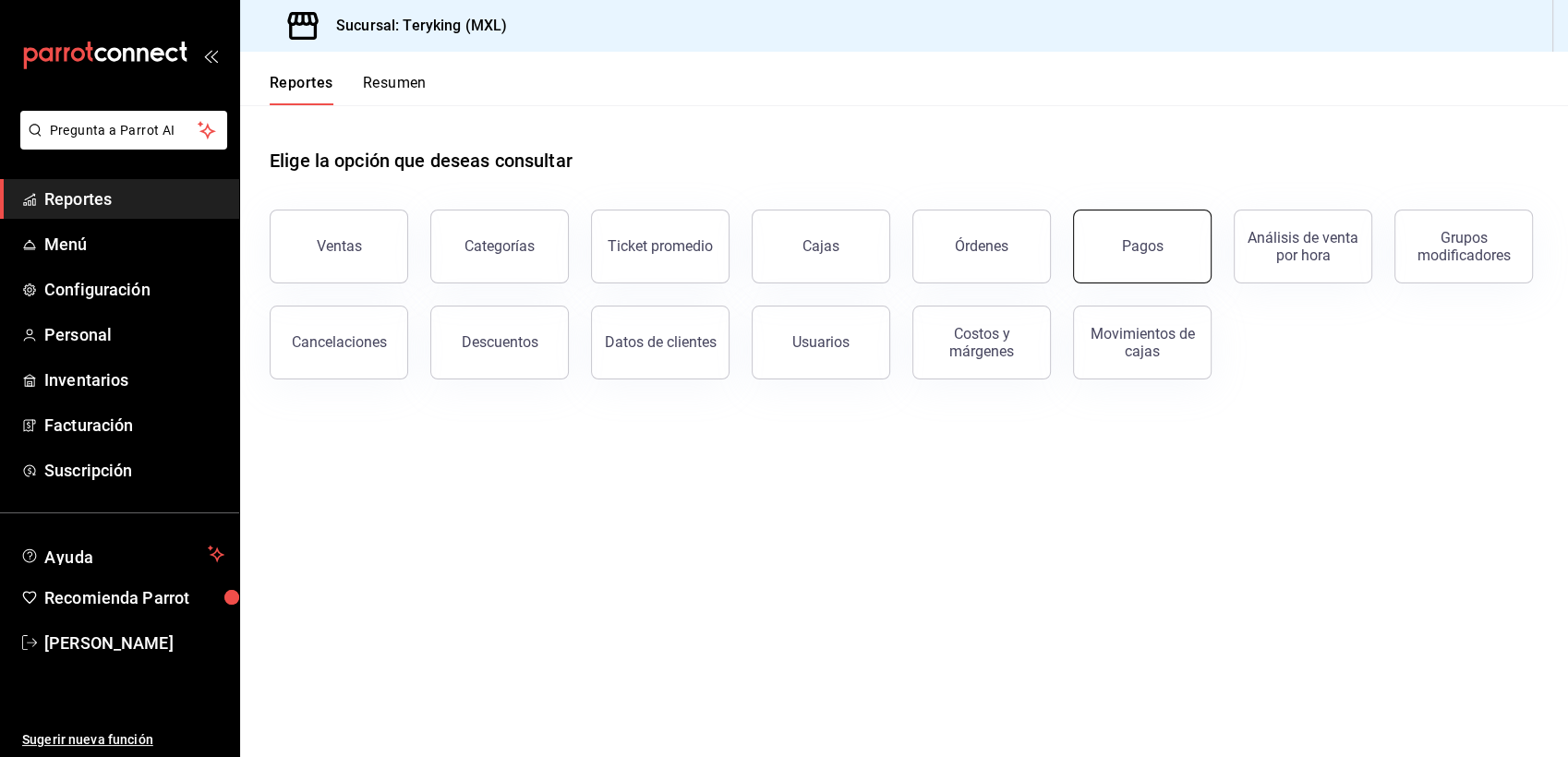
click at [1150, 233] on button "Pagos" at bounding box center [1143, 247] width 139 height 74
